Goal: Transaction & Acquisition: Download file/media

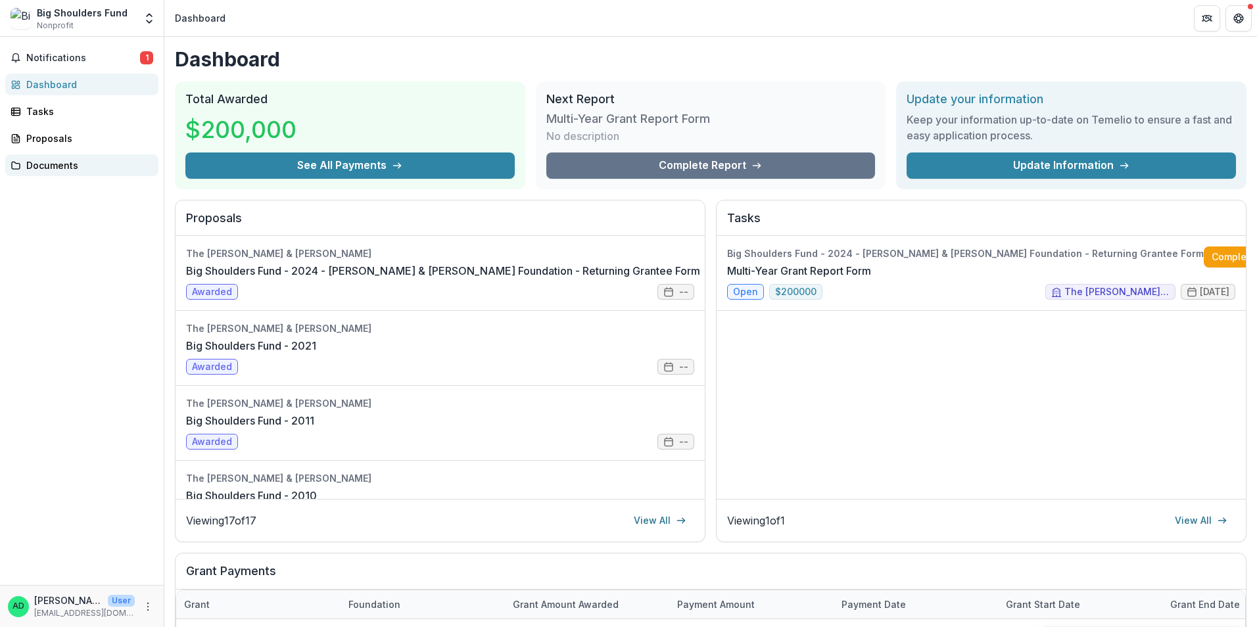
click at [35, 167] on div "Documents" at bounding box center [87, 165] width 122 height 14
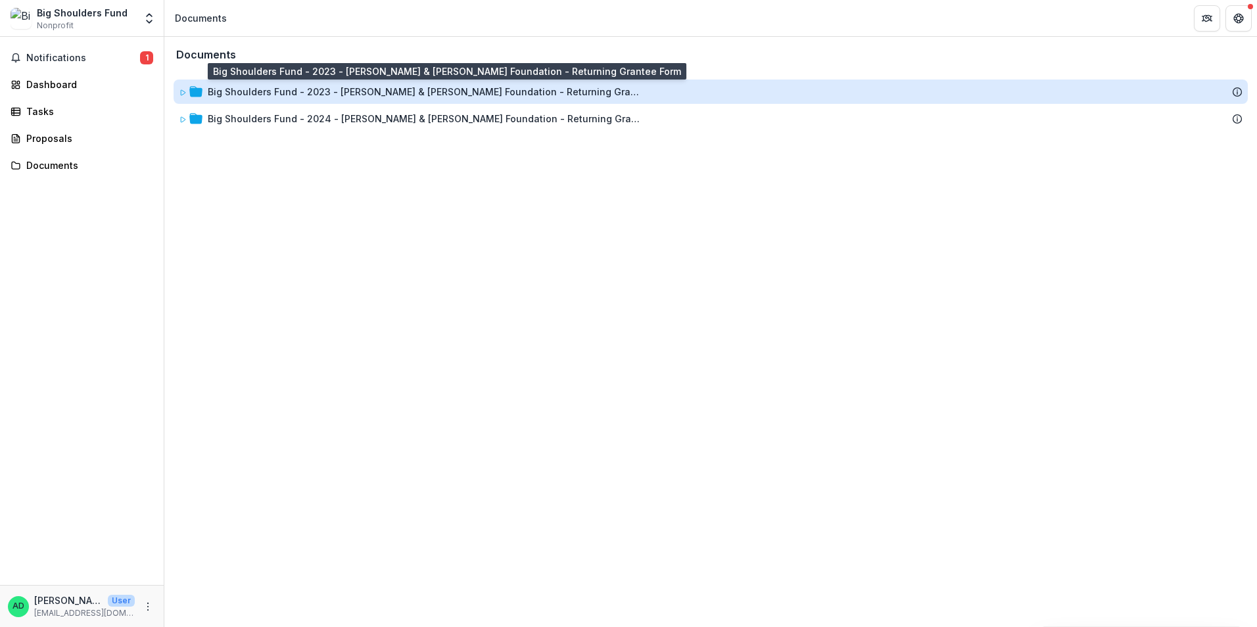
click at [233, 89] on div "Big Shoulders Fund - 2023 - [PERSON_NAME] & [PERSON_NAME] Foundation - Returnin…" at bounding box center [425, 92] width 434 height 14
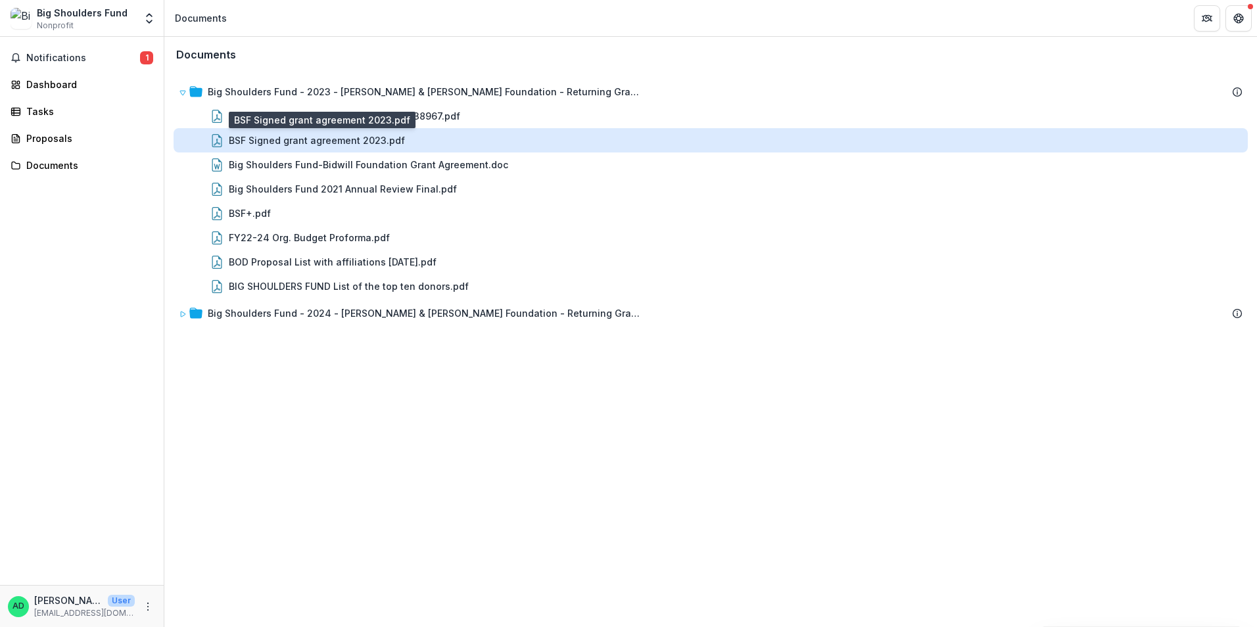
click at [374, 139] on div "BSF Signed grant agreement 2023.pdf" at bounding box center [317, 140] width 176 height 14
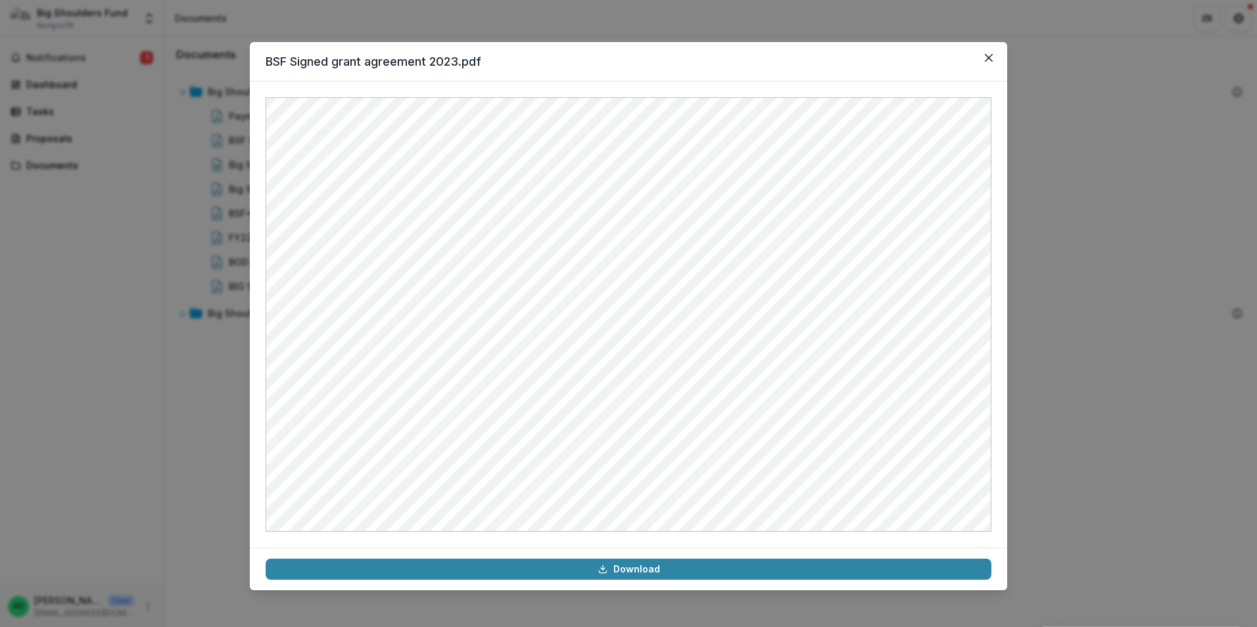
click at [1130, 275] on div "BSF Signed grant agreement 2023.pdf Download" at bounding box center [628, 313] width 1257 height 627
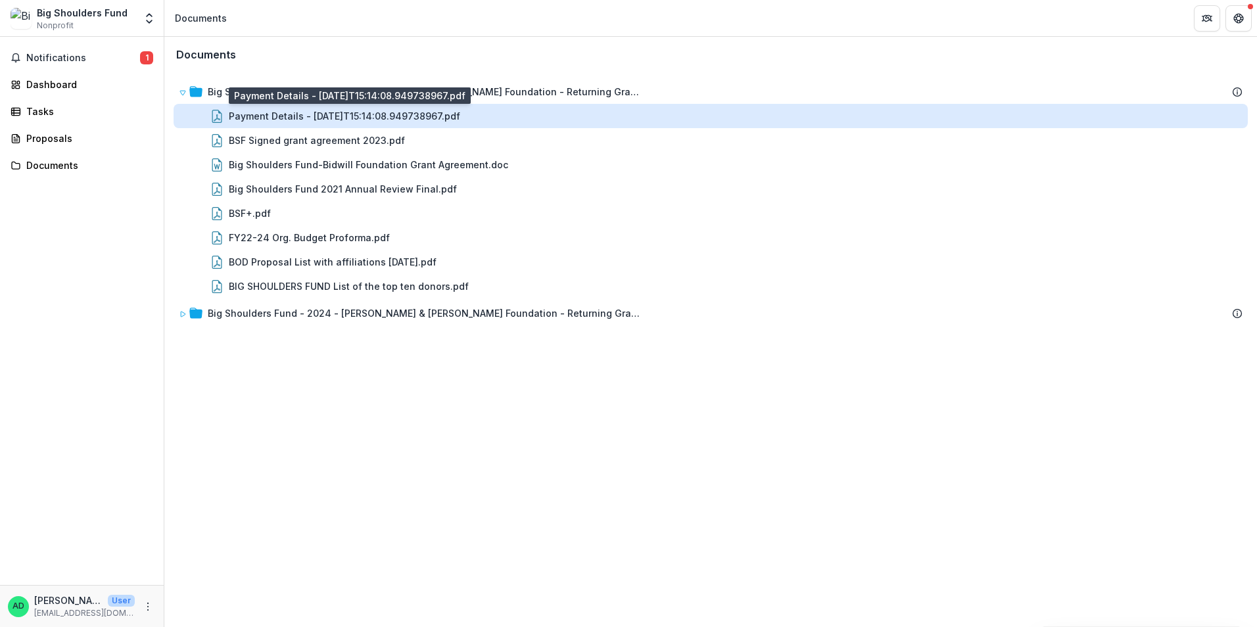
click at [333, 116] on div "Payment Details - [DATE]T15:14:08.949738967.pdf" at bounding box center [344, 116] width 231 height 14
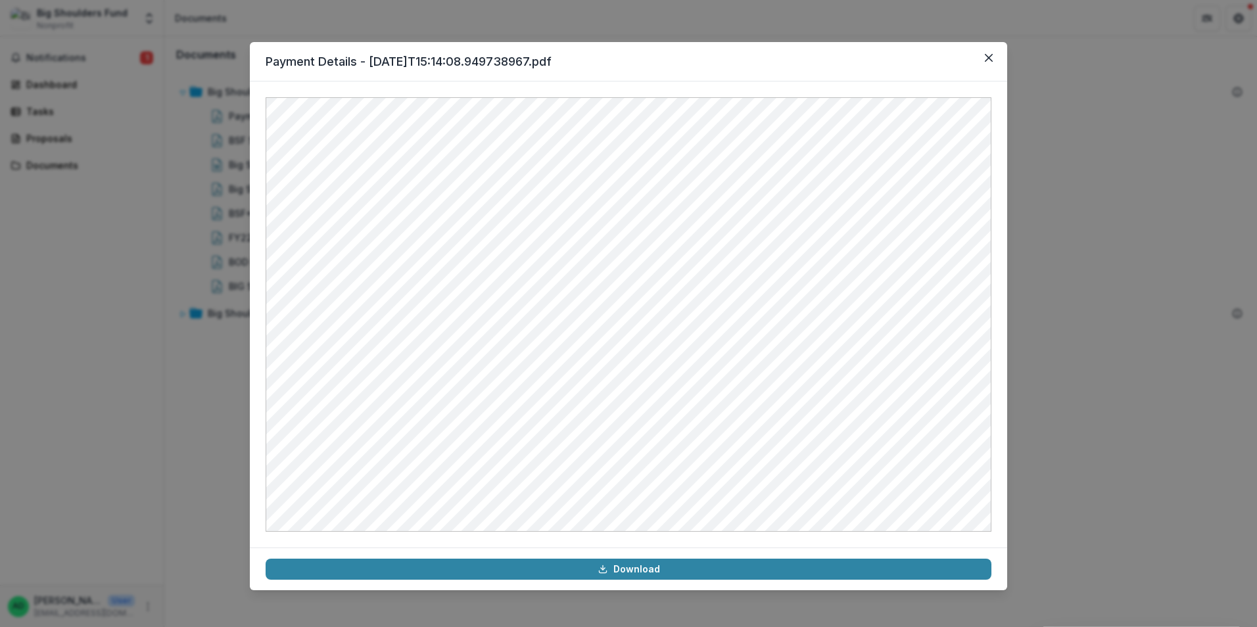
click at [1080, 205] on div "Payment Details - [DATE]T15:14:08.949738967.pdf Download" at bounding box center [628, 313] width 1257 height 627
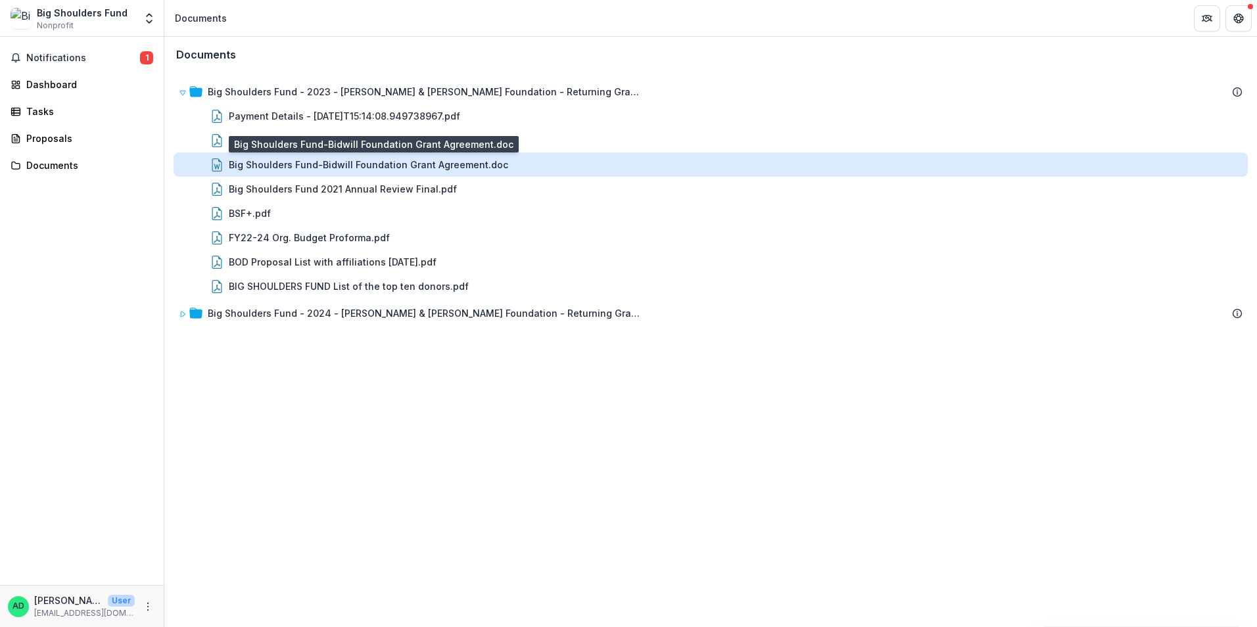
click at [297, 164] on div "Big Shoulders Fund-Bidwill Foundation Grant Agreement.doc" at bounding box center [368, 165] width 279 height 14
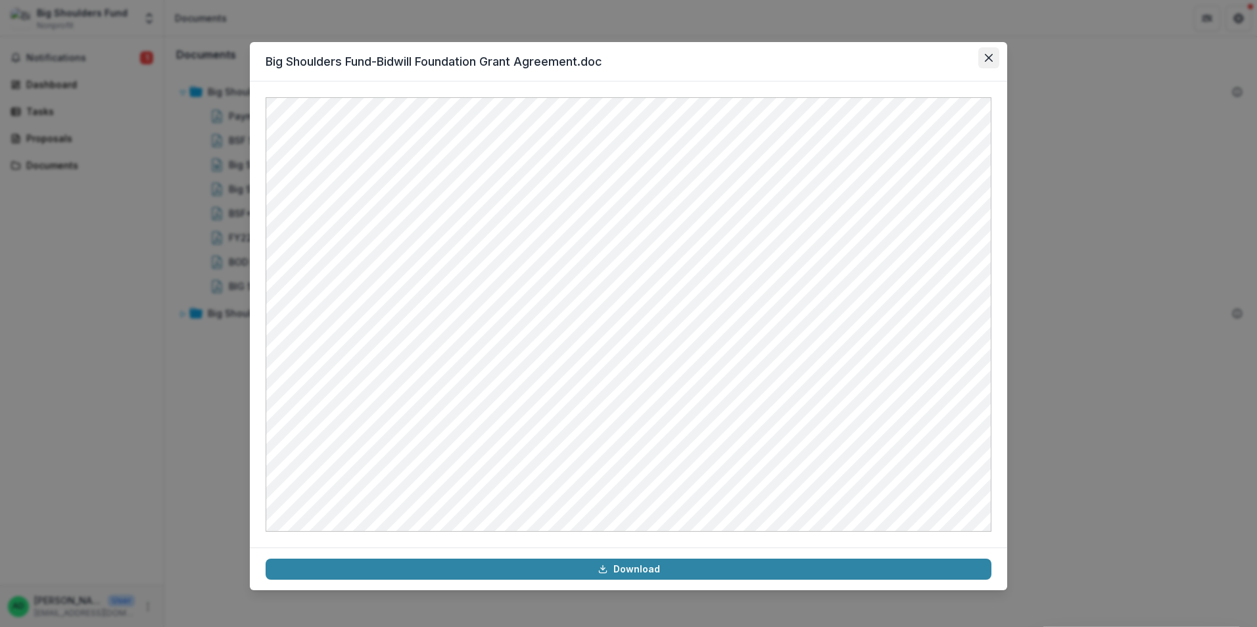
click at [991, 58] on icon "Close" at bounding box center [989, 58] width 8 height 8
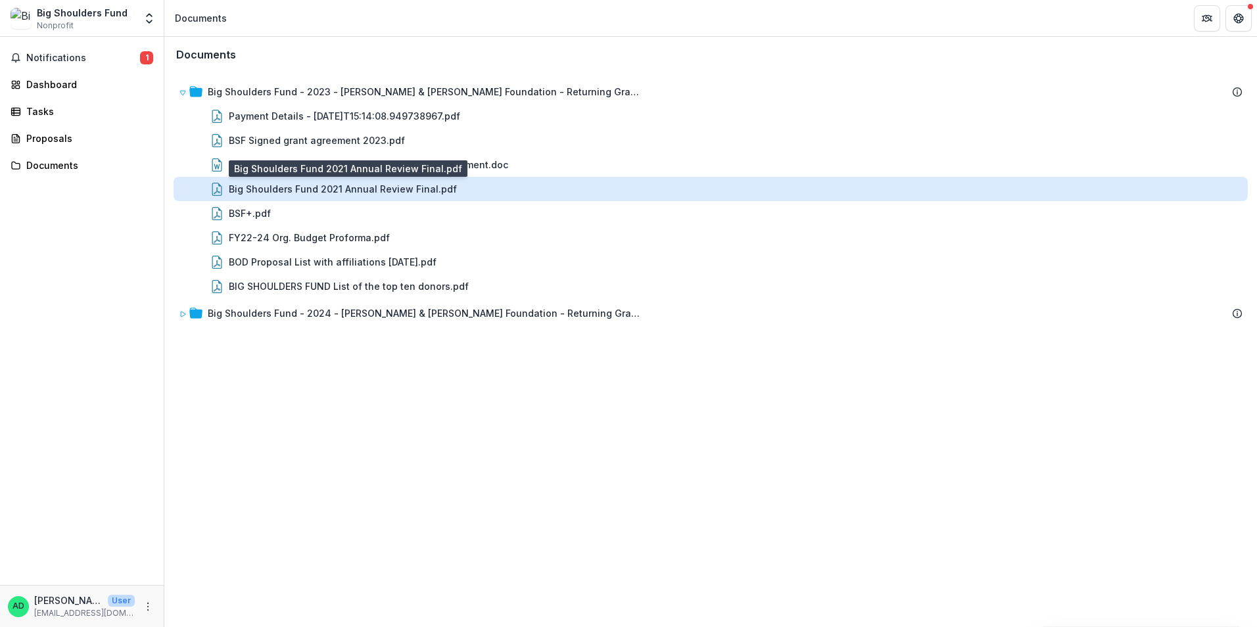
click at [360, 189] on div "Big Shoulders Fund 2021 Annual Review Final.pdf" at bounding box center [343, 189] width 228 height 14
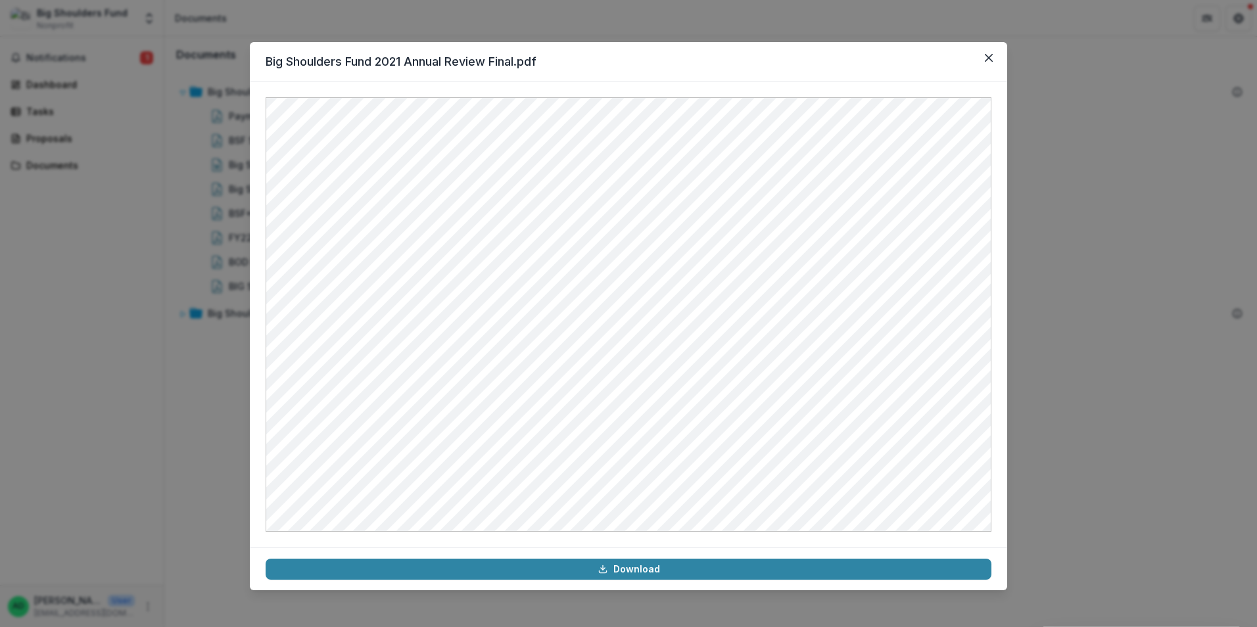
click at [1103, 263] on div "Big Shoulders Fund 2021 Annual Review Final.pdf Download" at bounding box center [628, 313] width 1257 height 627
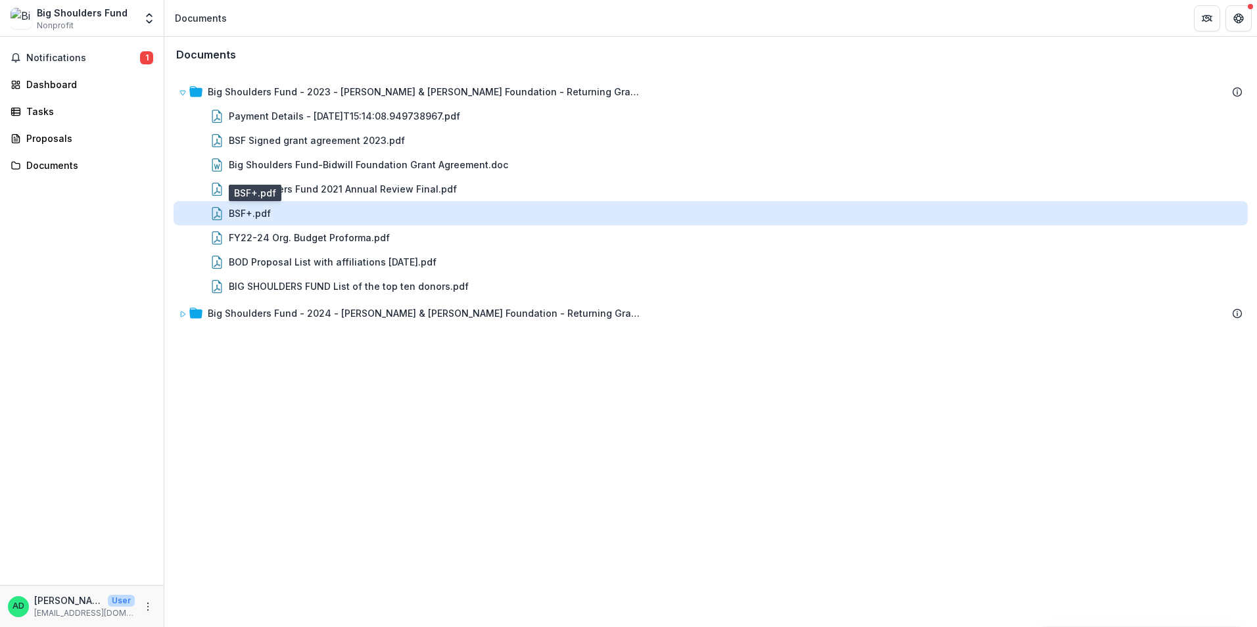
click at [237, 212] on div "BSF+.pdf" at bounding box center [250, 213] width 42 height 14
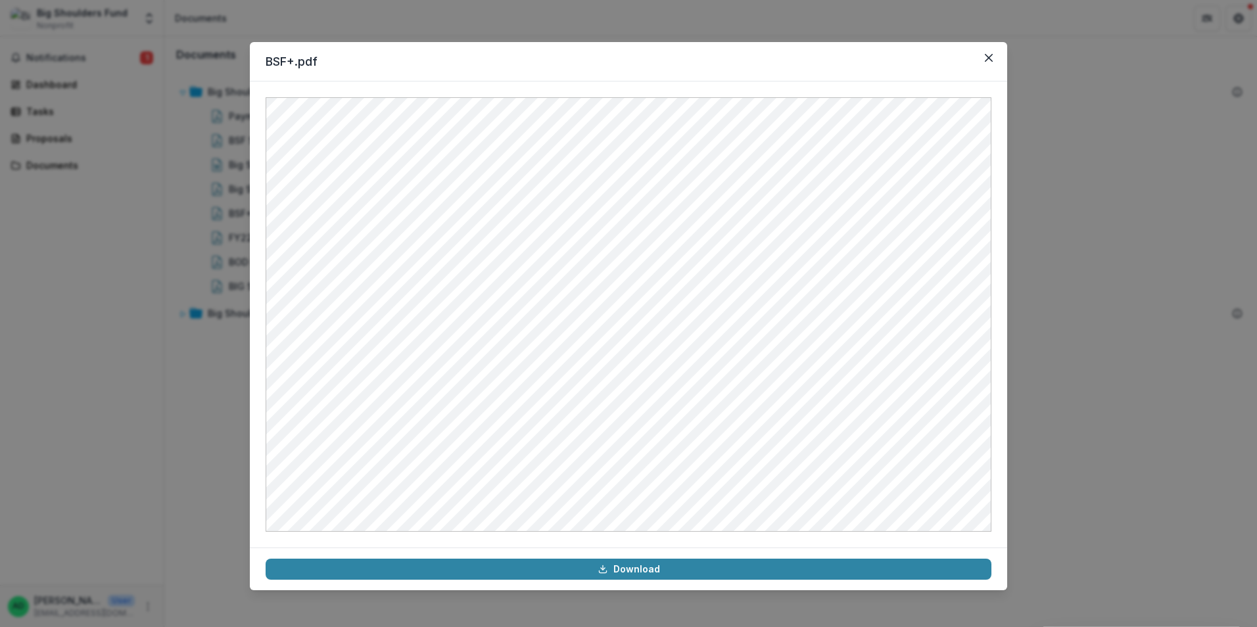
click at [1090, 252] on div "BSF+.pdf Download" at bounding box center [628, 313] width 1257 height 627
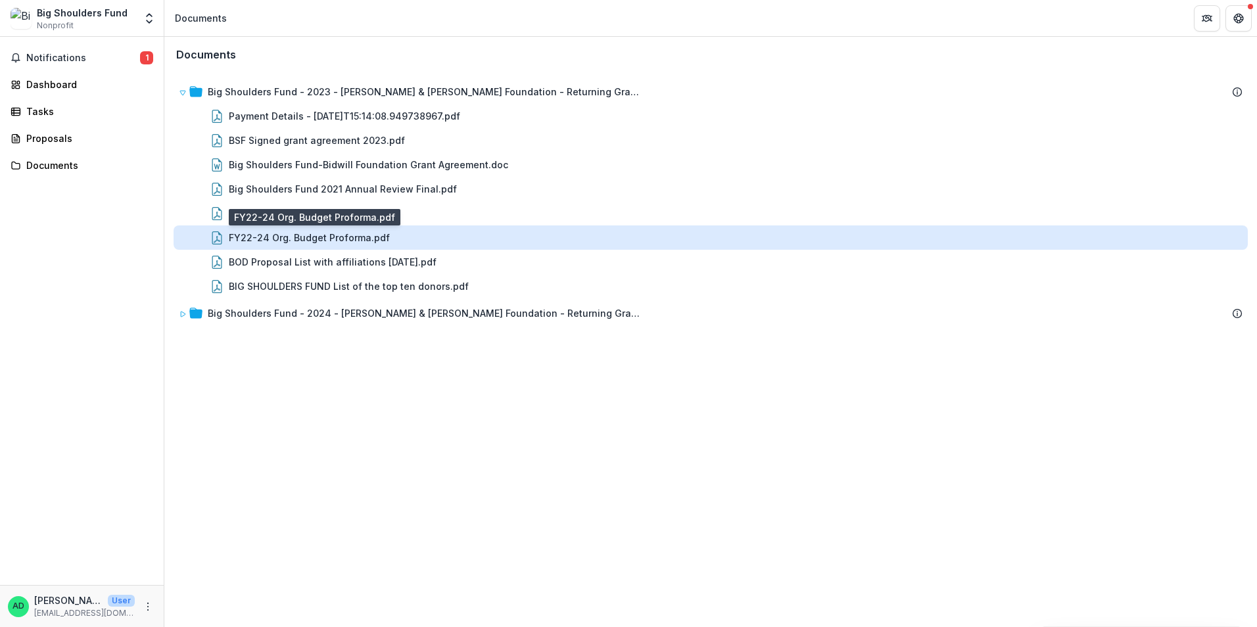
click at [313, 237] on div "FY22-24 Org. Budget Proforma.pdf" at bounding box center [309, 238] width 161 height 14
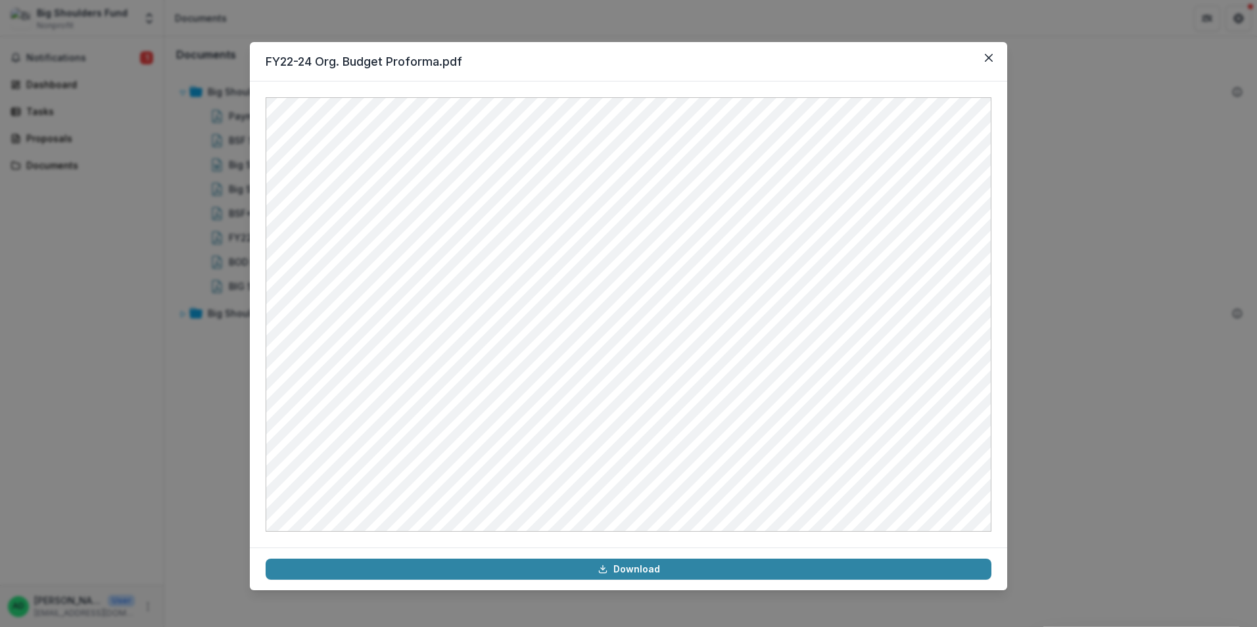
click at [1163, 335] on div "FY22-24 Org. Budget Proforma.pdf Download" at bounding box center [628, 313] width 1257 height 627
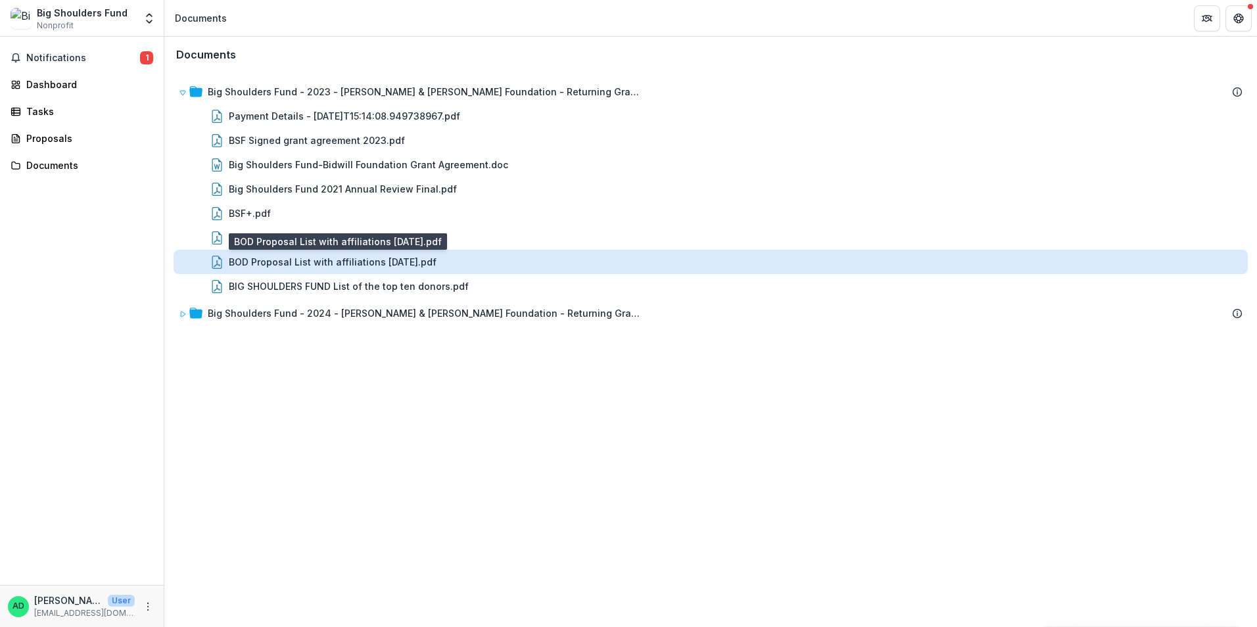
click at [314, 260] on div "BOD Proposal List with affiliations [DATE].pdf" at bounding box center [333, 262] width 208 height 14
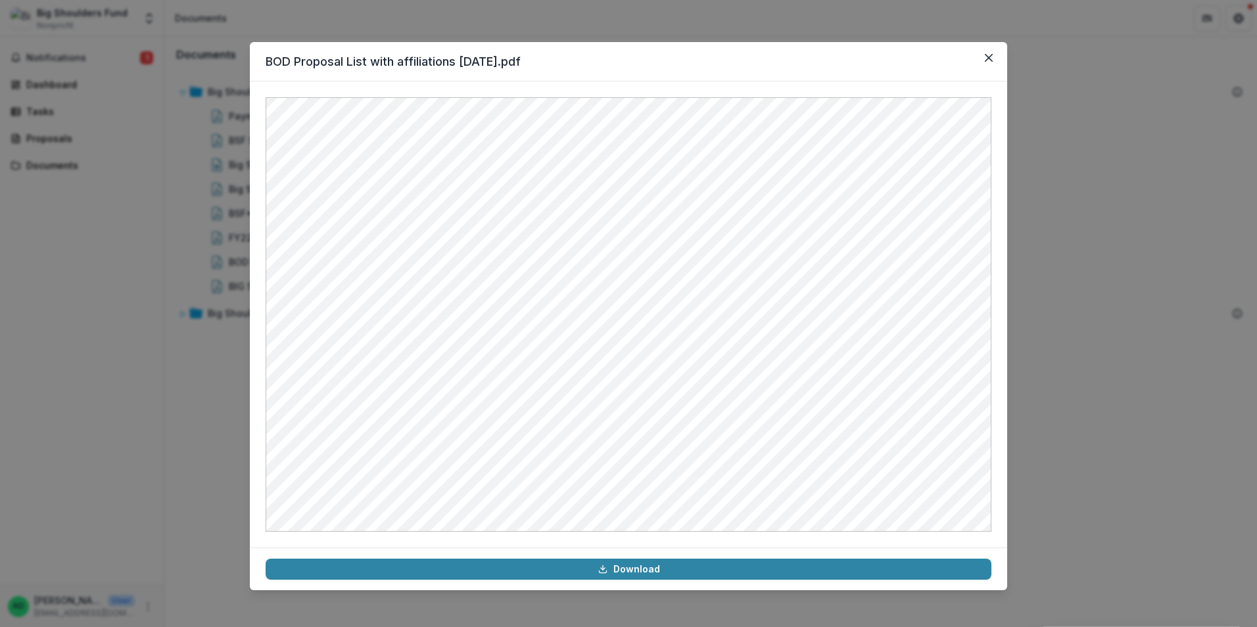
click at [1115, 379] on div "BOD Proposal List with affiliations [DATE].pdf Download" at bounding box center [628, 313] width 1257 height 627
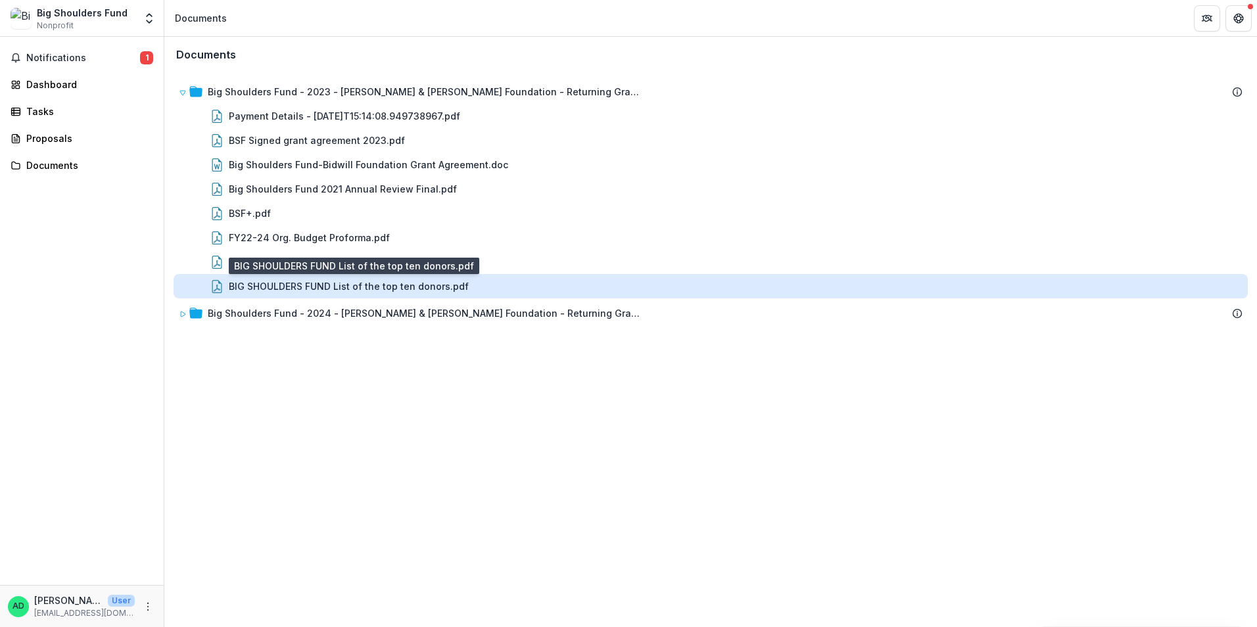
click at [339, 284] on div "BIG SHOULDERS FUND List of the top ten donors.pdf" at bounding box center [349, 286] width 240 height 14
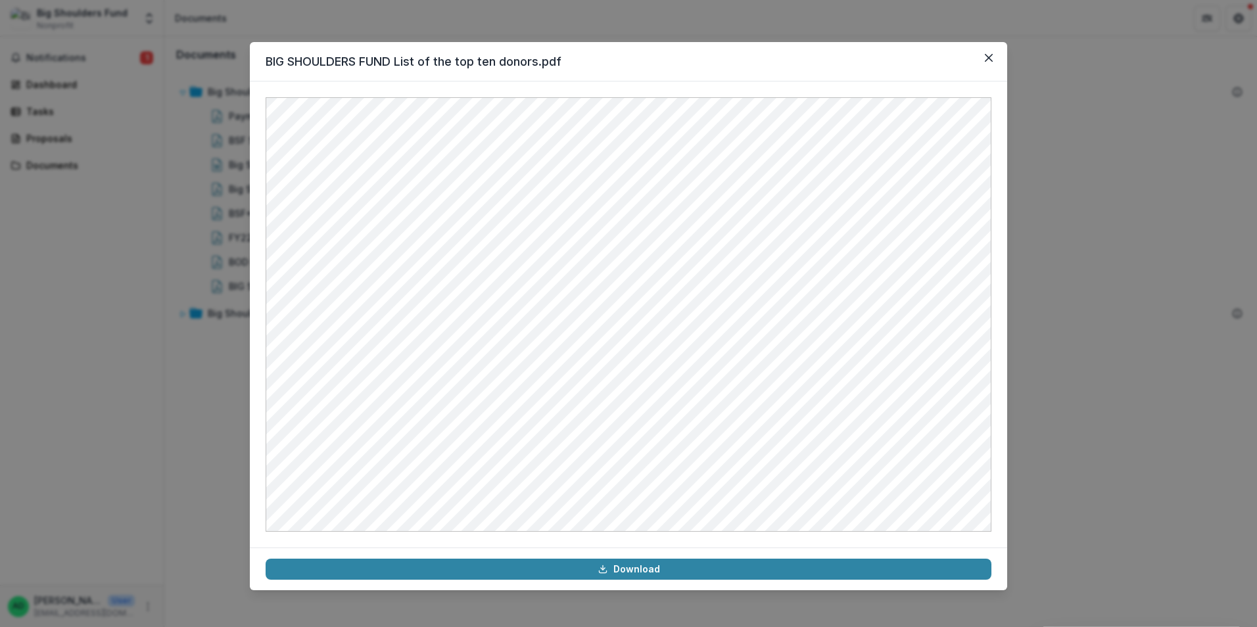
click at [1081, 429] on div "BIG SHOULDERS FUND List of the top ten donors.pdf Download" at bounding box center [628, 313] width 1257 height 627
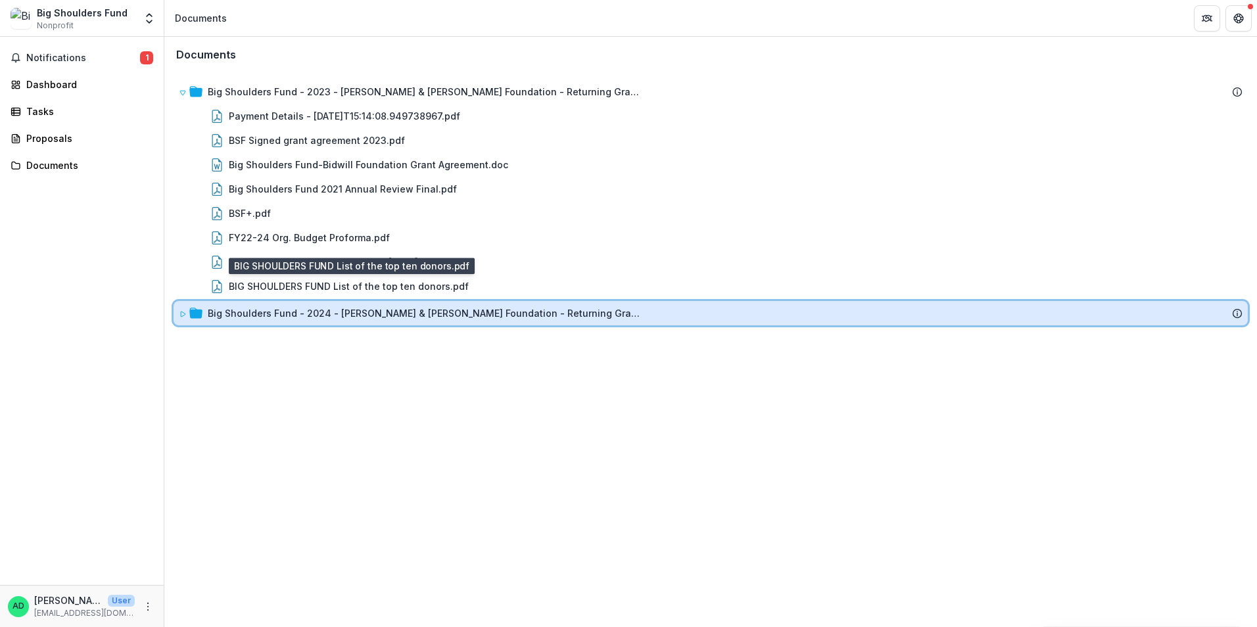
click at [320, 306] on div "Big Shoulders Fund - 2024 - [PERSON_NAME] & [PERSON_NAME] Foundation - Returnin…" at bounding box center [711, 313] width 1075 height 24
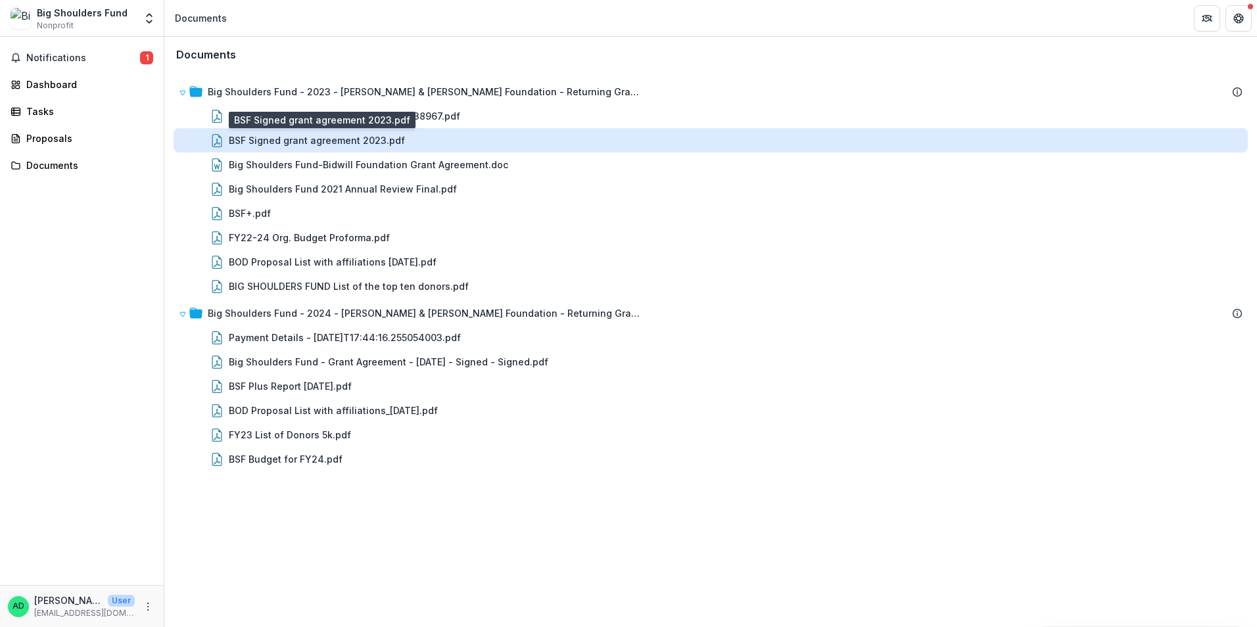
click at [336, 136] on div "BSF Signed grant agreement 2023.pdf" at bounding box center [317, 140] width 176 height 14
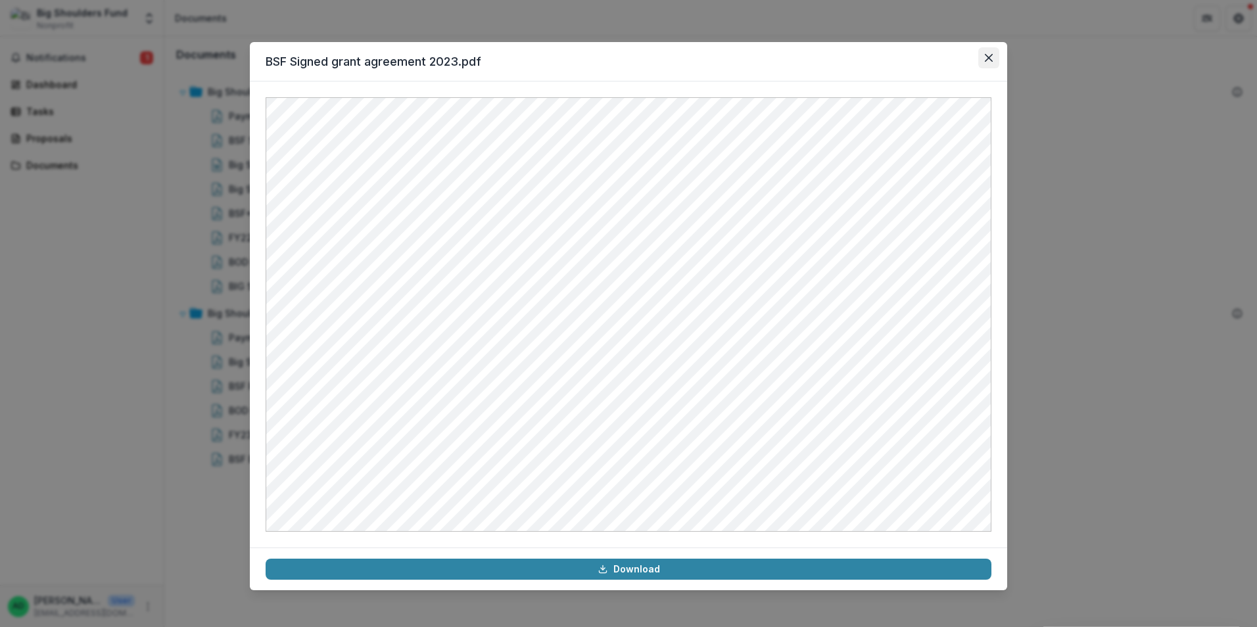
click at [990, 58] on icon "Close" at bounding box center [989, 58] width 8 height 8
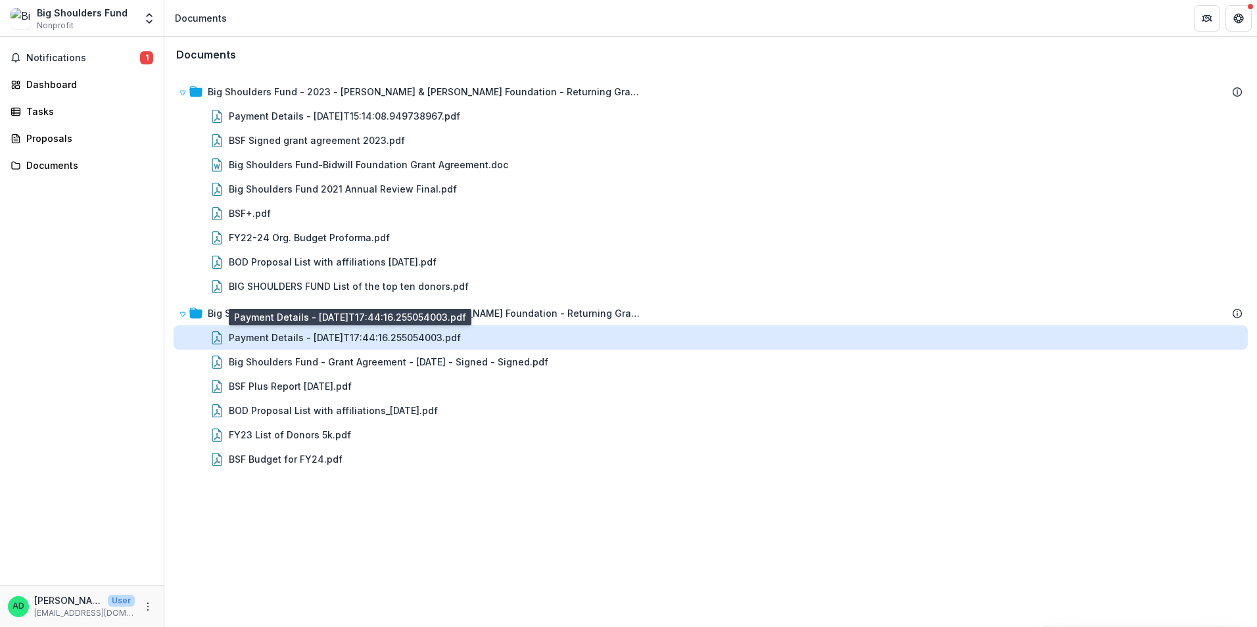
click at [343, 336] on div "Payment Details - [DATE]T17:44:16.255054003.pdf" at bounding box center [345, 338] width 232 height 14
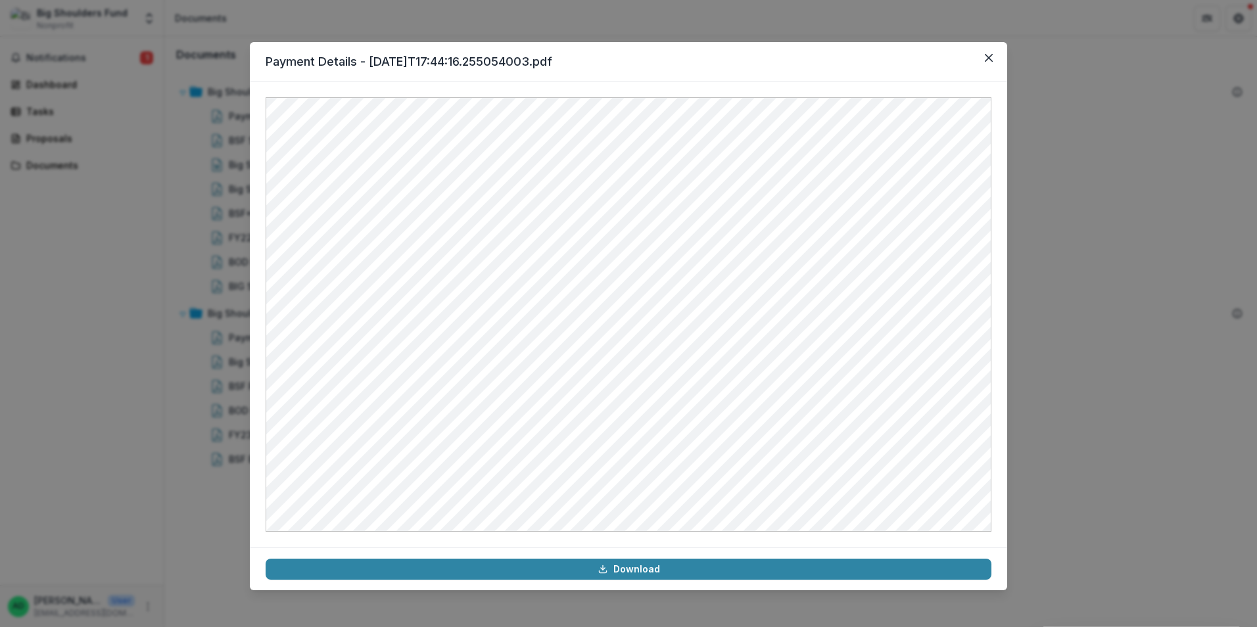
click at [772, 19] on div "Payment Details - [DATE]T17:44:16.255054003.pdf Download" at bounding box center [628, 313] width 1257 height 627
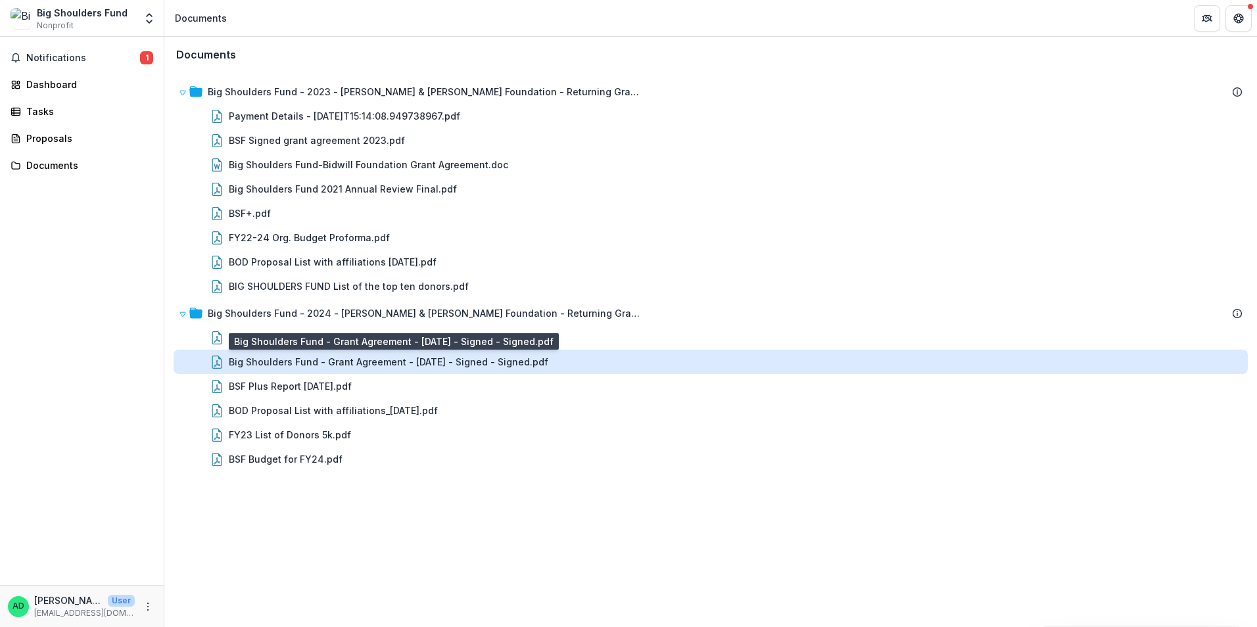
click at [309, 365] on div "Big Shoulders Fund - Grant Agreement - [DATE] - Signed - Signed.pdf" at bounding box center [389, 362] width 320 height 14
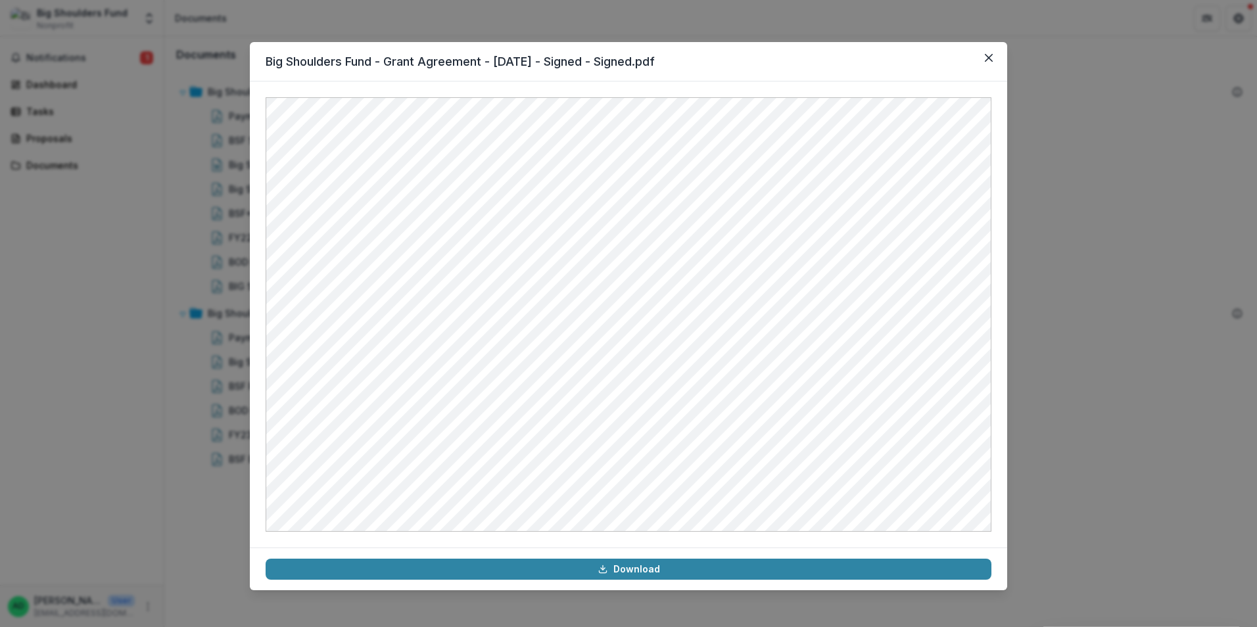
click at [761, 5] on div "Big Shoulders Fund - Grant Agreement - [DATE] - Signed - Signed.pdf Download" at bounding box center [628, 313] width 1257 height 627
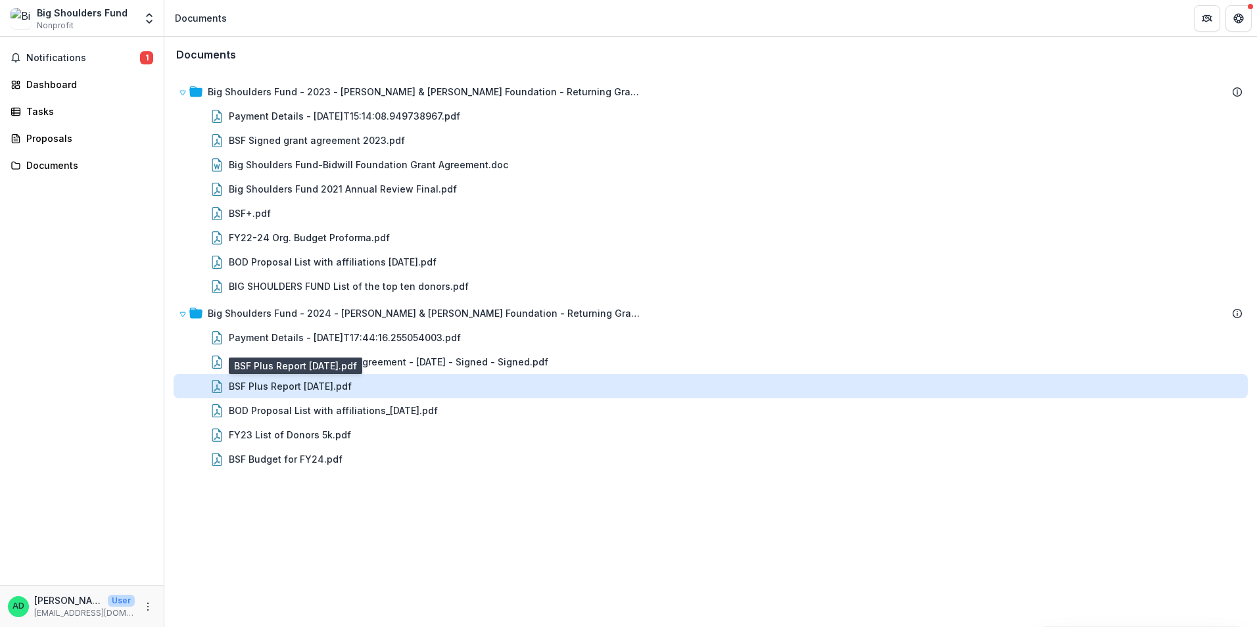
click at [326, 385] on div "BSF Plus Report [DATE].pdf" at bounding box center [290, 386] width 123 height 14
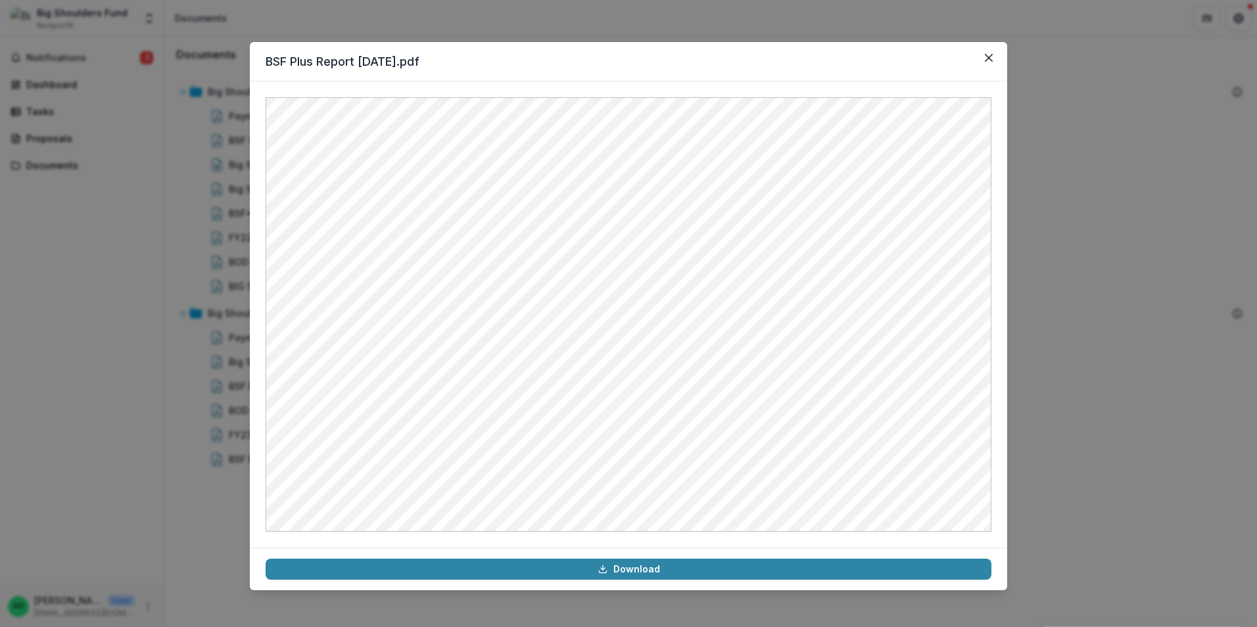
click at [832, 13] on div "BSF Plus Report [DATE].pdf Download" at bounding box center [628, 313] width 1257 height 627
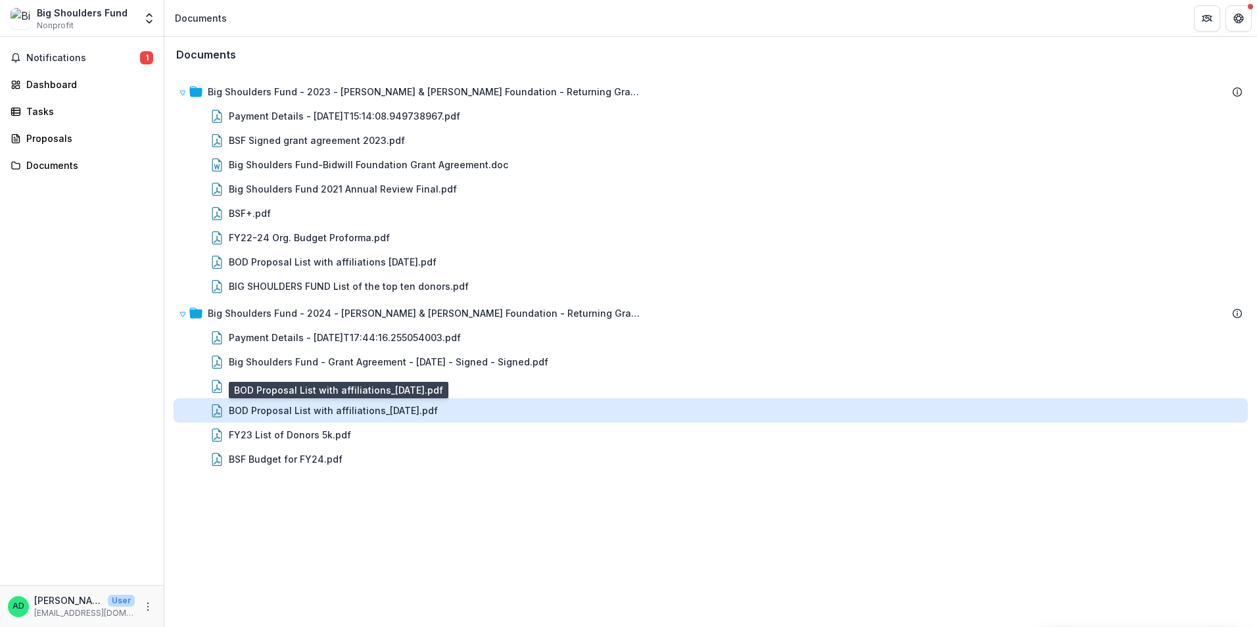
click at [329, 409] on div "BOD Proposal List with affiliations_[DATE].pdf" at bounding box center [333, 411] width 209 height 14
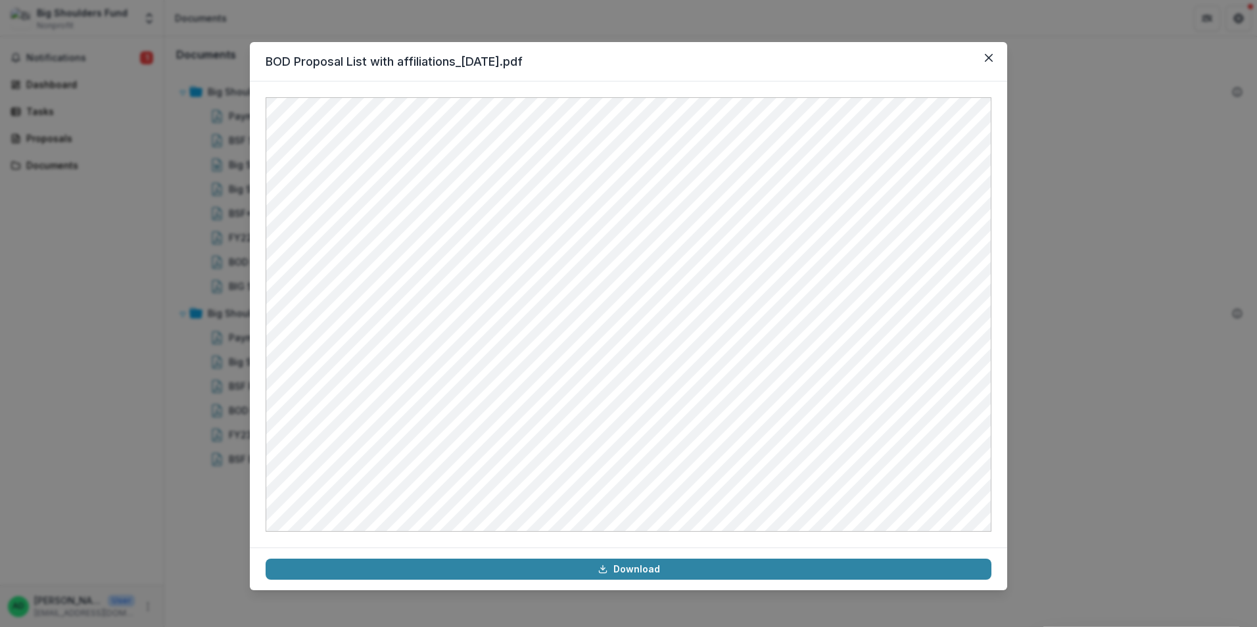
click at [866, 24] on div "BOD Proposal List with affiliations_[DATE].pdf Download" at bounding box center [628, 313] width 1257 height 627
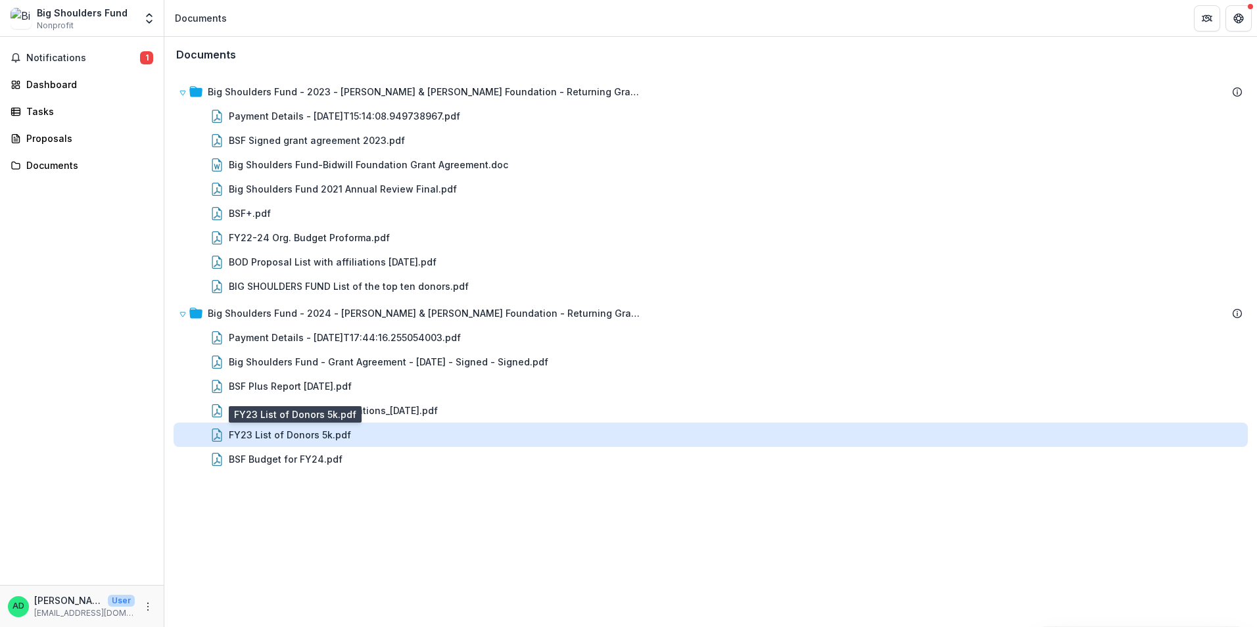
click at [260, 437] on div "FY23 List of Donors 5k.pdf" at bounding box center [290, 435] width 122 height 14
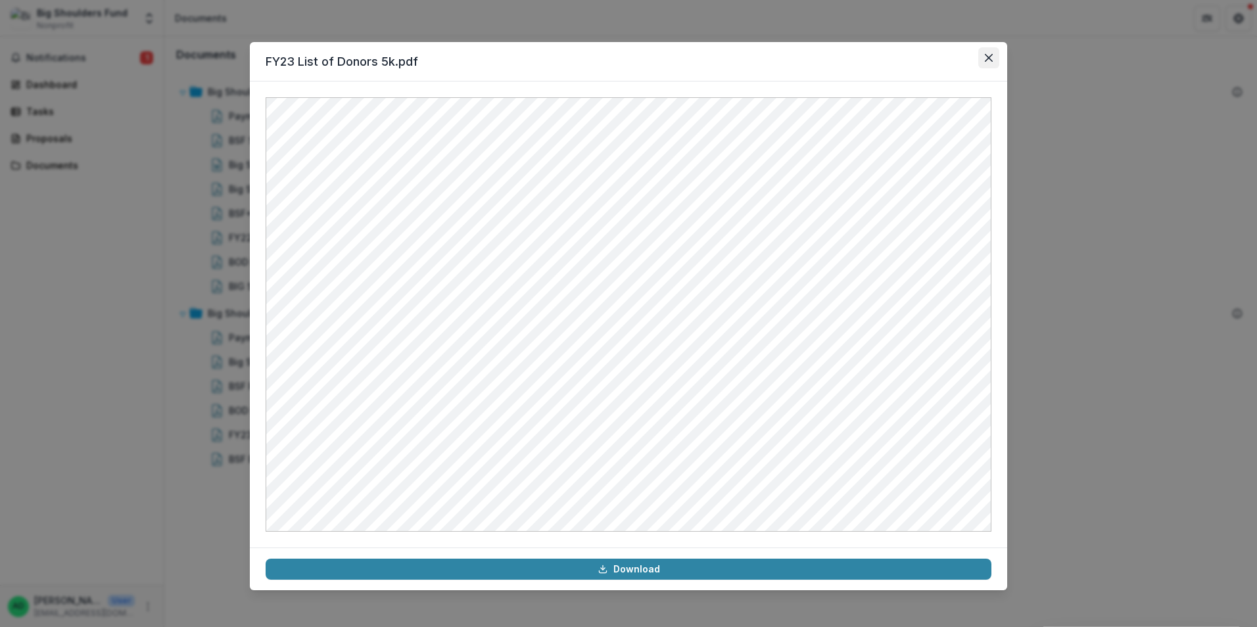
click at [989, 58] on icon "Close" at bounding box center [989, 58] width 8 height 8
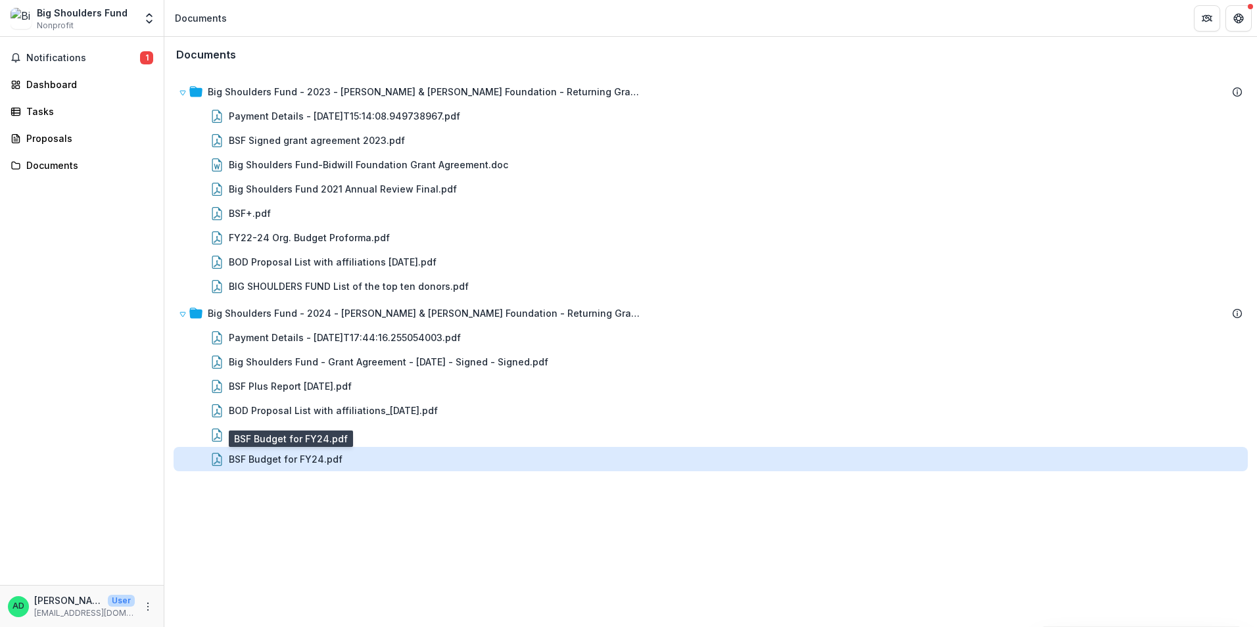
click at [250, 464] on div "BSF Budget for FY24.pdf" at bounding box center [286, 459] width 114 height 14
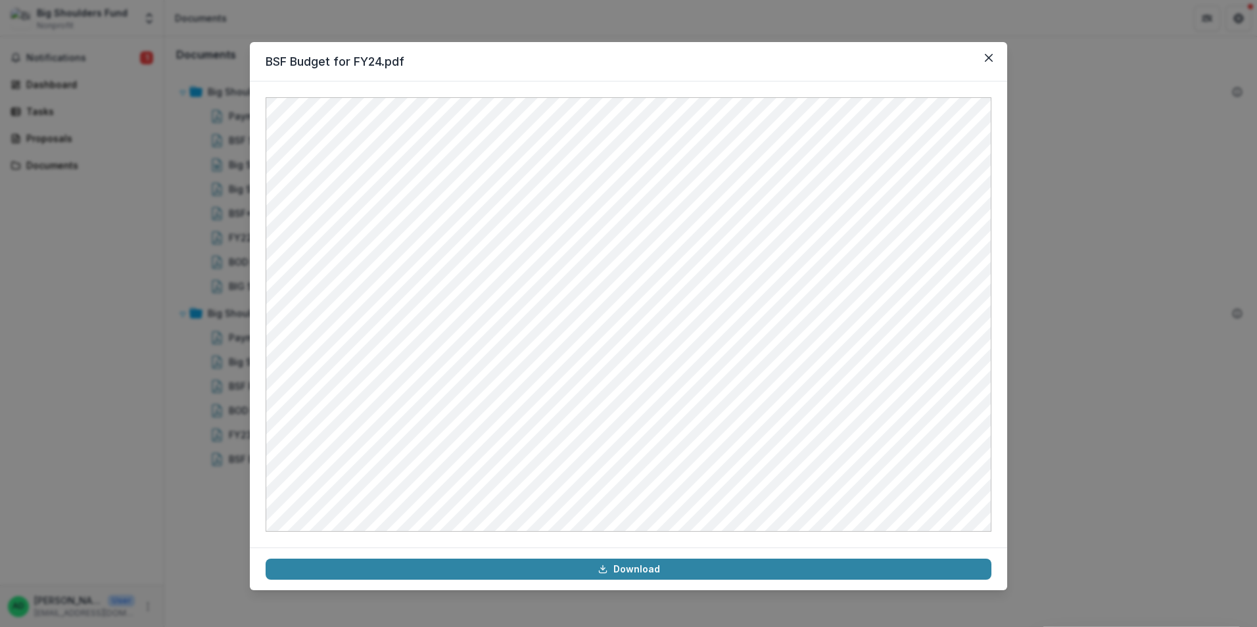
click at [764, 6] on div "BSF Budget for FY24.pdf Download" at bounding box center [628, 313] width 1257 height 627
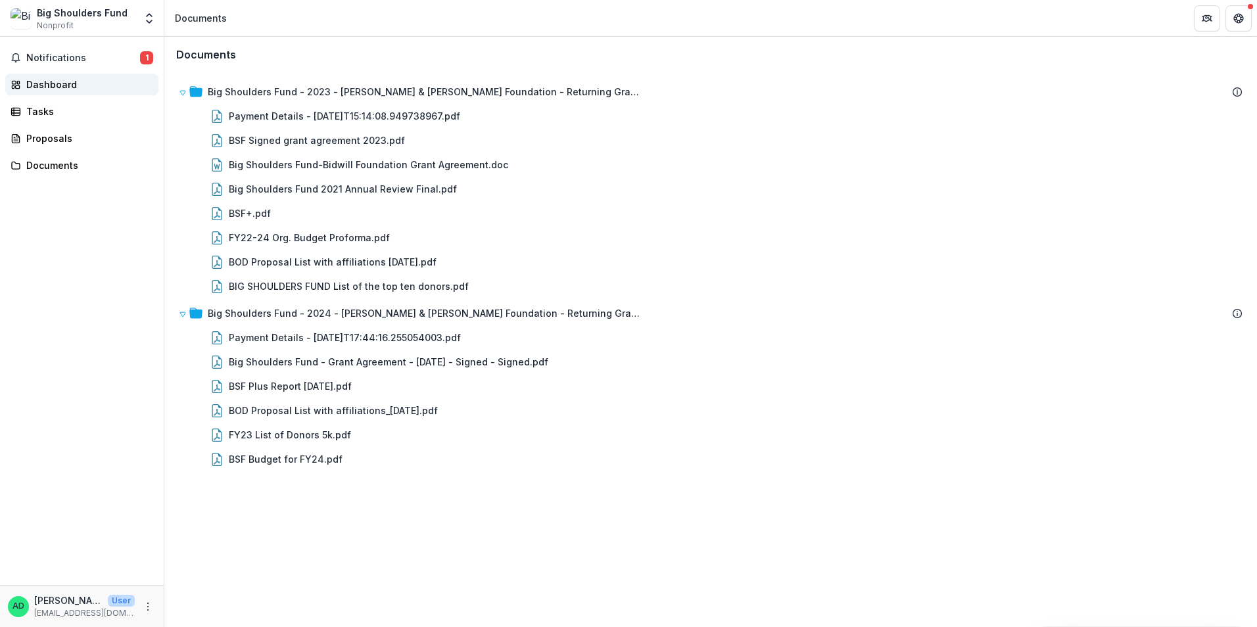
click at [61, 82] on div "Dashboard" at bounding box center [87, 85] width 122 height 14
